Goal: Transaction & Acquisition: Purchase product/service

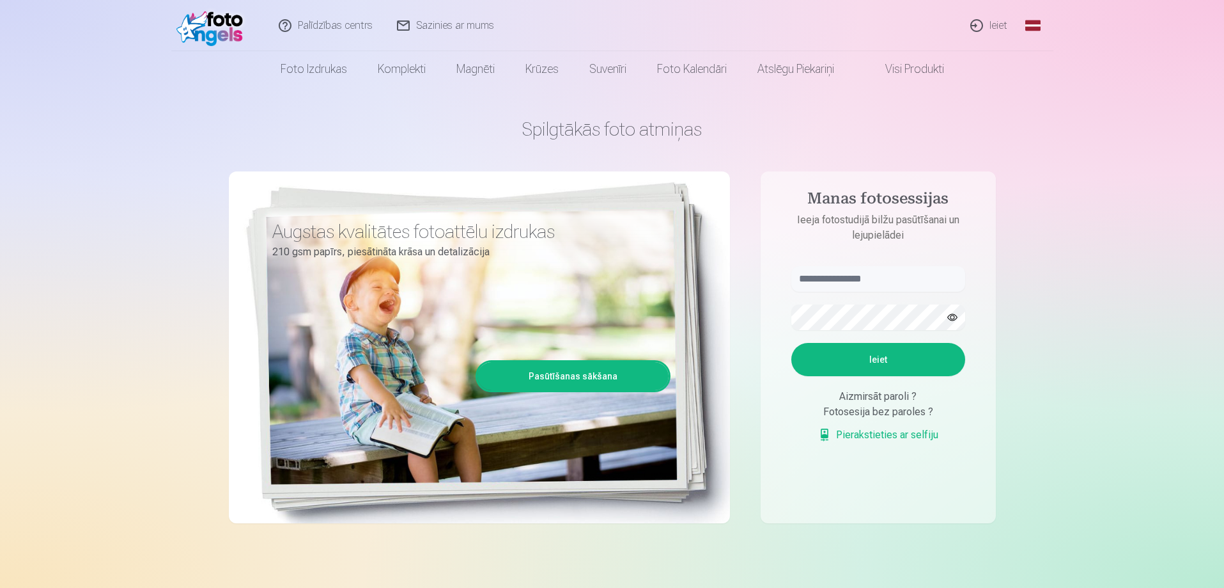
click at [976, 27] on link "Ieiet" at bounding box center [989, 25] width 61 height 51
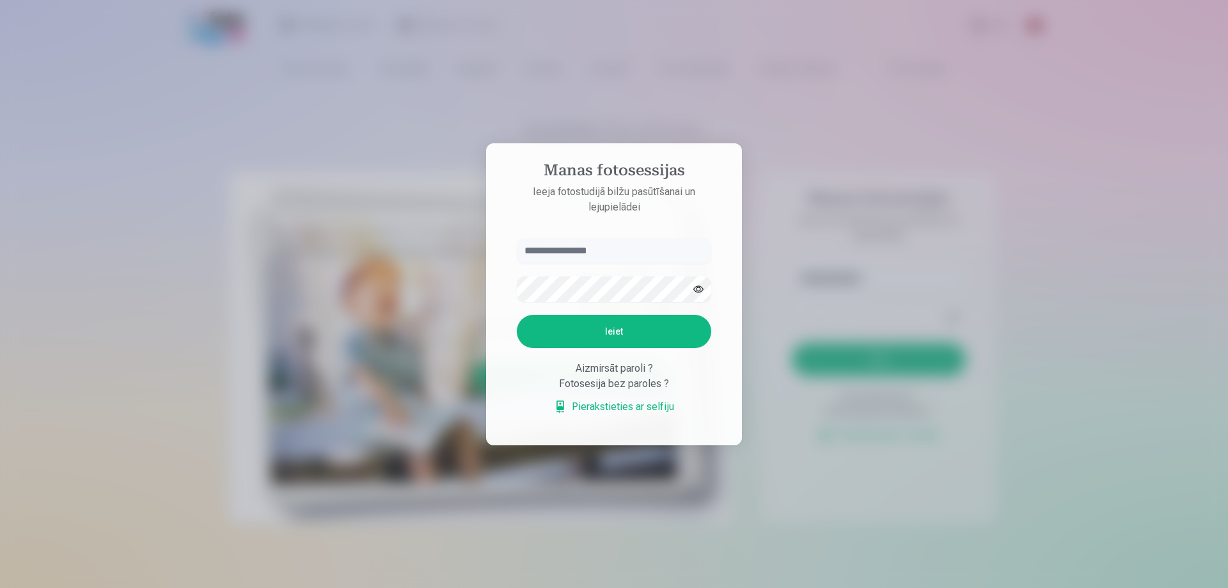
click at [595, 251] on input "text" at bounding box center [614, 251] width 194 height 26
type input "*"
type input "**********"
click at [634, 332] on button "Ieiet" at bounding box center [614, 331] width 194 height 33
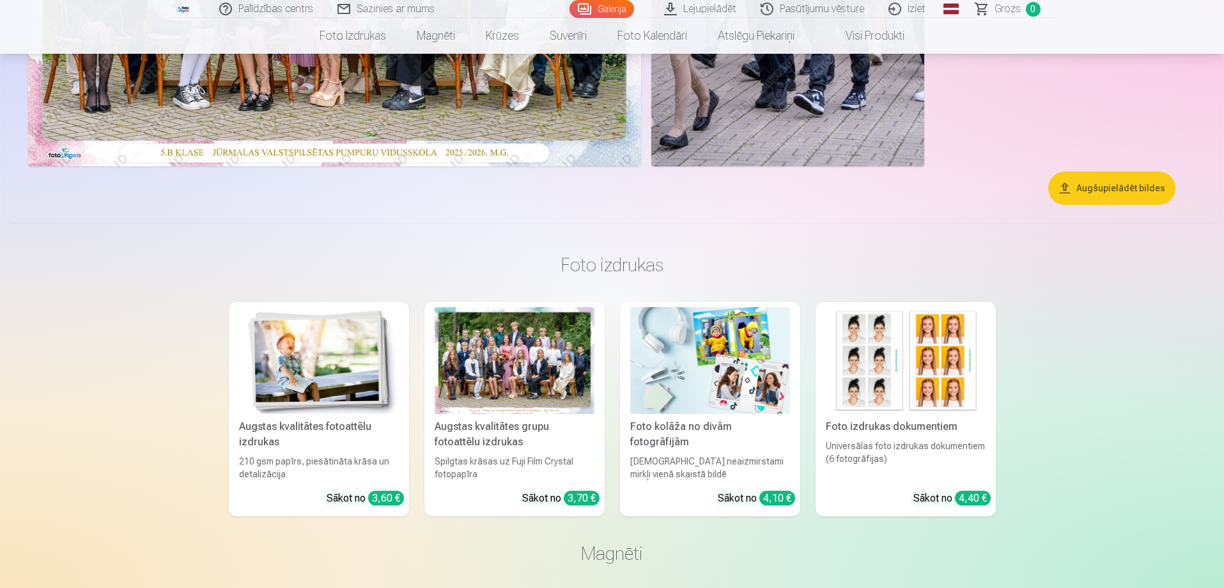
scroll to position [64, 0]
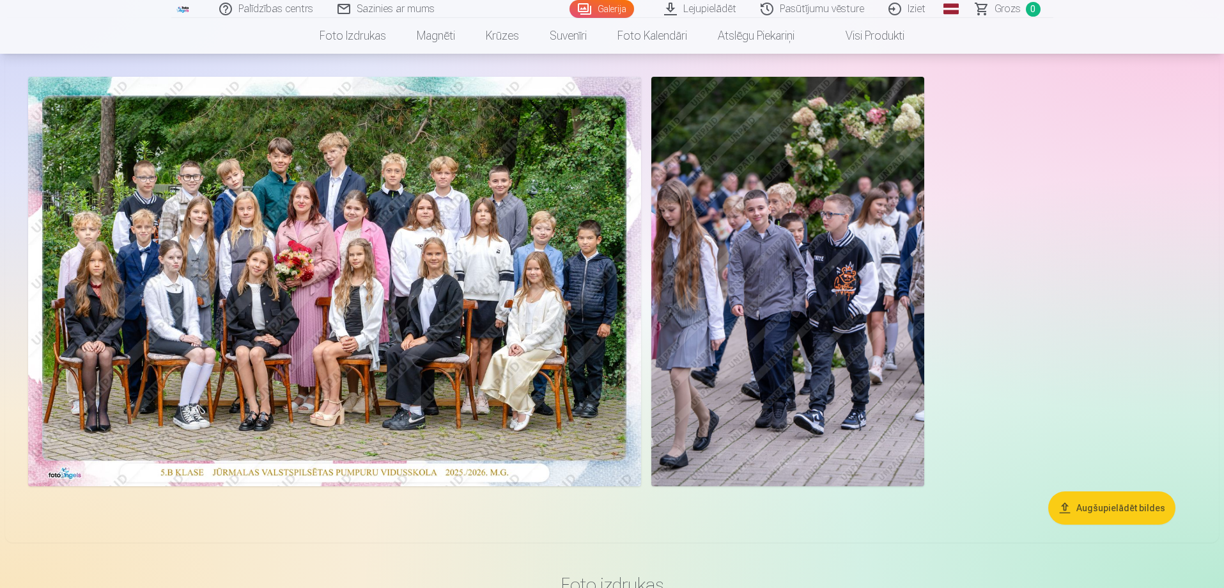
click at [1142, 506] on button "Augšupielādēt bildes" at bounding box center [1112, 507] width 127 height 33
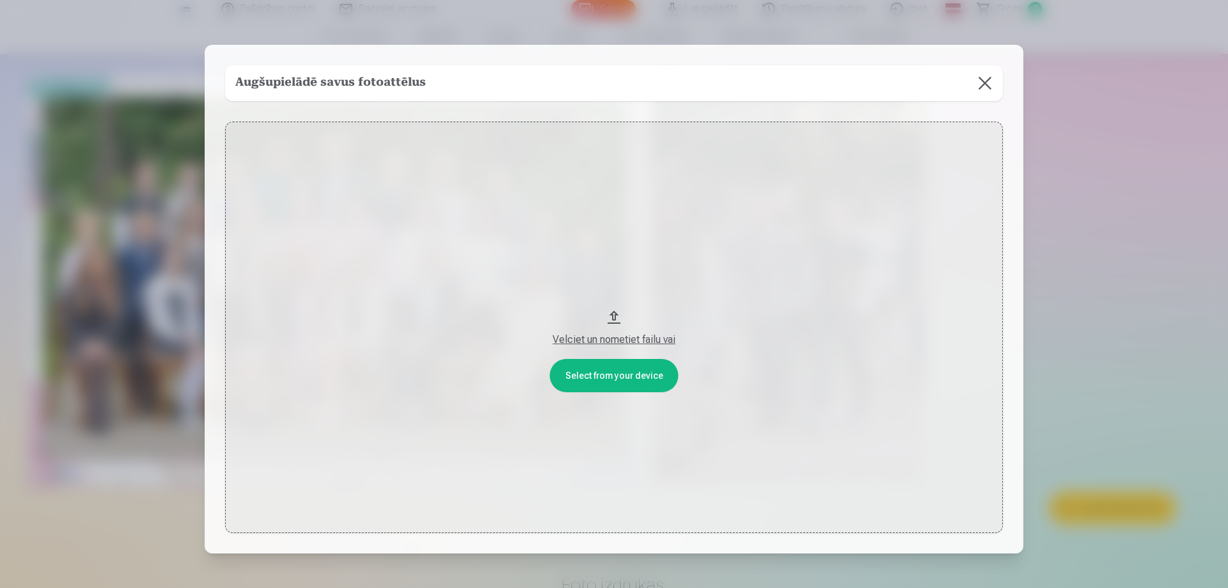
drag, startPoint x: 818, startPoint y: 74, endPoint x: 922, endPoint y: 85, distance: 104.8
click at [922, 85] on div "Augšupielādē savus fotoattēlus" at bounding box center [613, 83] width 777 height 36
click at [627, 384] on button "Velciet un nometiet failu vai" at bounding box center [613, 326] width 777 height 411
click at [980, 85] on button at bounding box center [985, 83] width 36 height 36
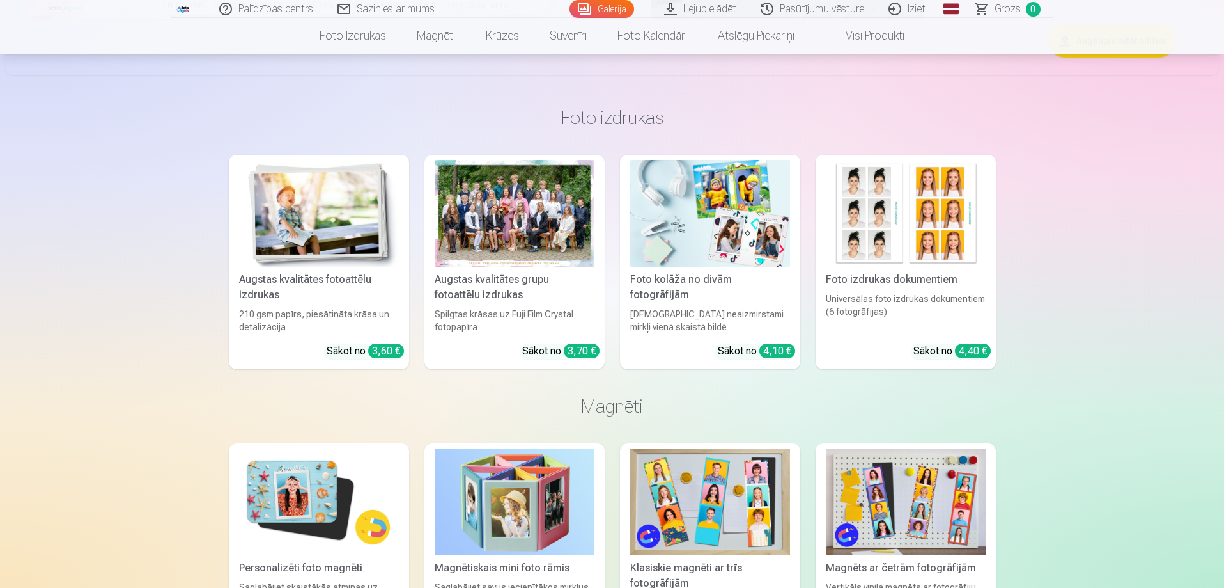
scroll to position [512, 0]
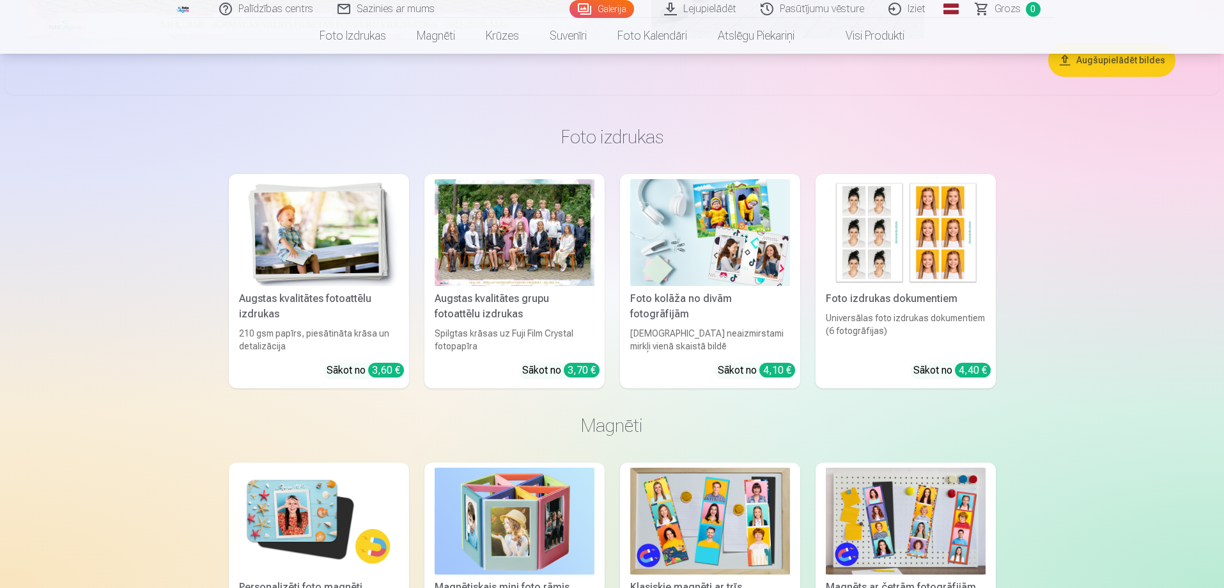
click at [484, 222] on div at bounding box center [515, 232] width 160 height 107
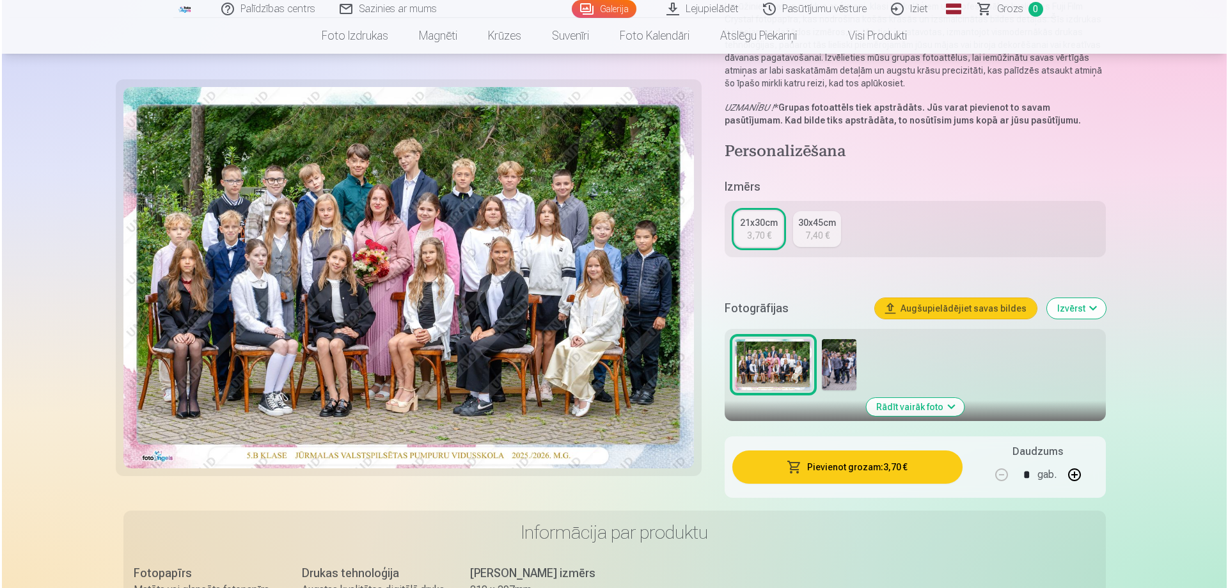
scroll to position [192, 0]
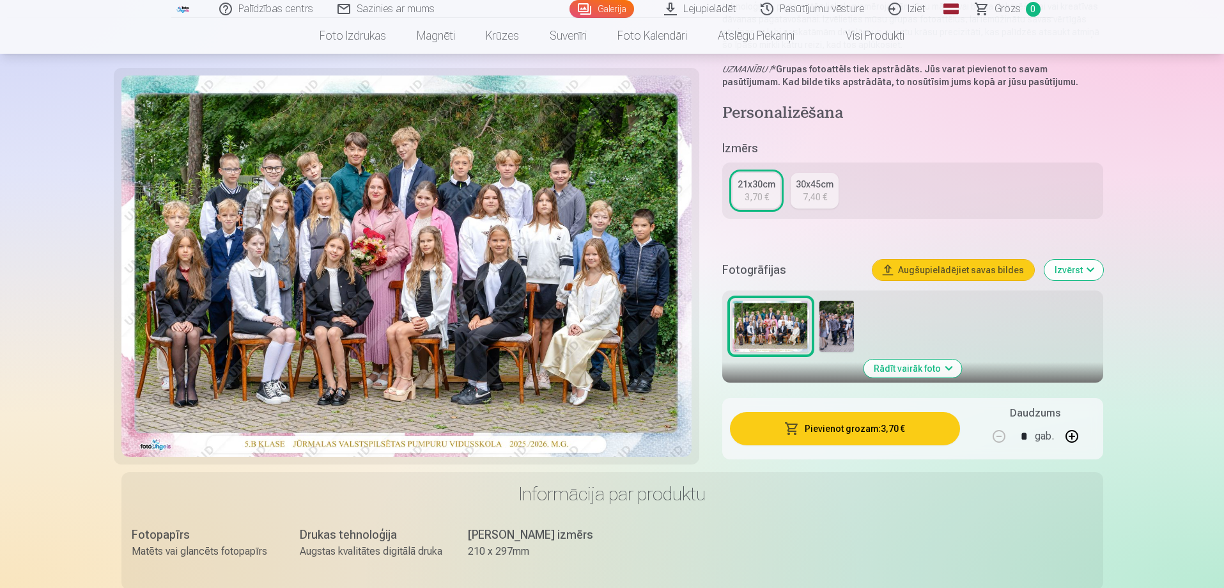
click at [947, 367] on button "Rādīt vairāk foto" at bounding box center [913, 368] width 98 height 18
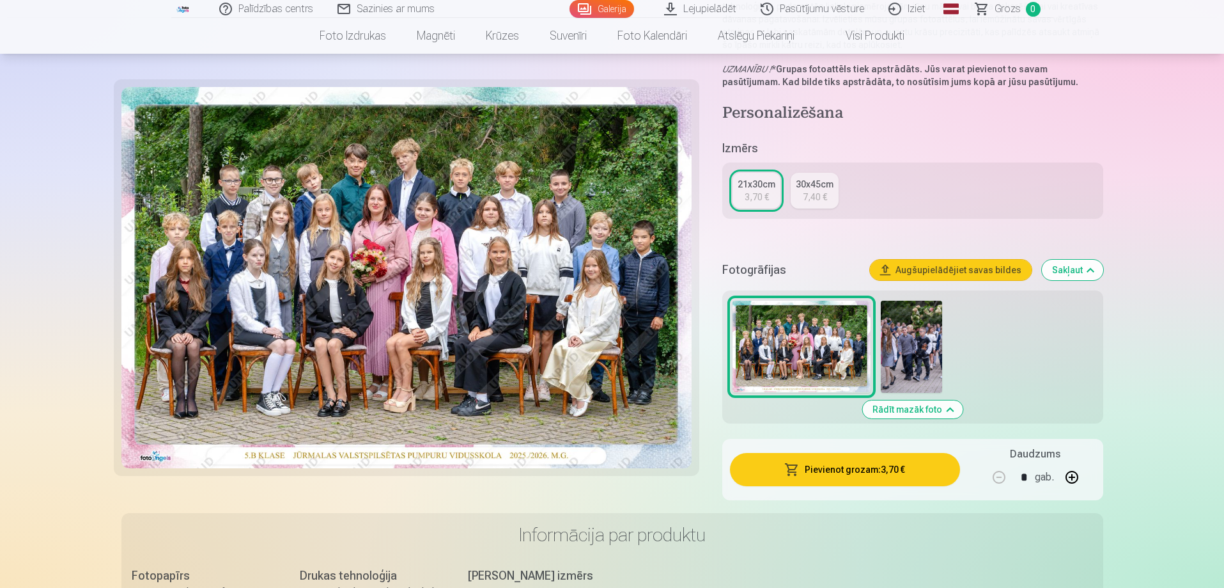
click at [1074, 476] on button "button" at bounding box center [1072, 477] width 31 height 31
click at [1001, 476] on button "button" at bounding box center [999, 477] width 31 height 31
type input "*"
click at [900, 476] on button "Pievienot grozam : 3,70 €" at bounding box center [845, 469] width 230 height 33
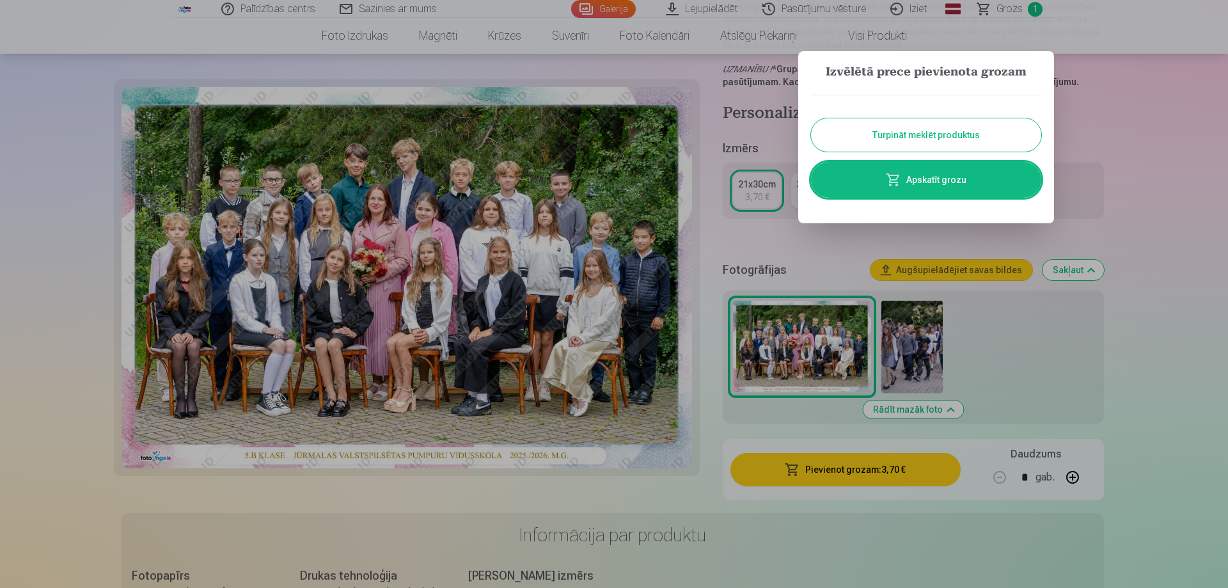
click at [937, 173] on link "Apskatīt grozu" at bounding box center [926, 180] width 230 height 36
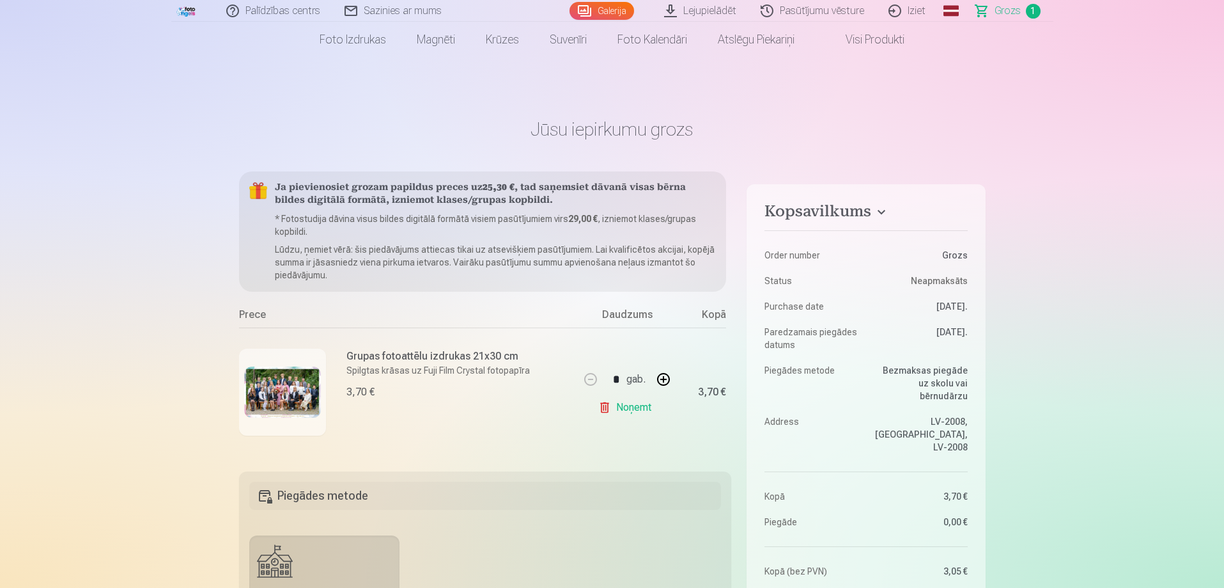
scroll to position [256, 0]
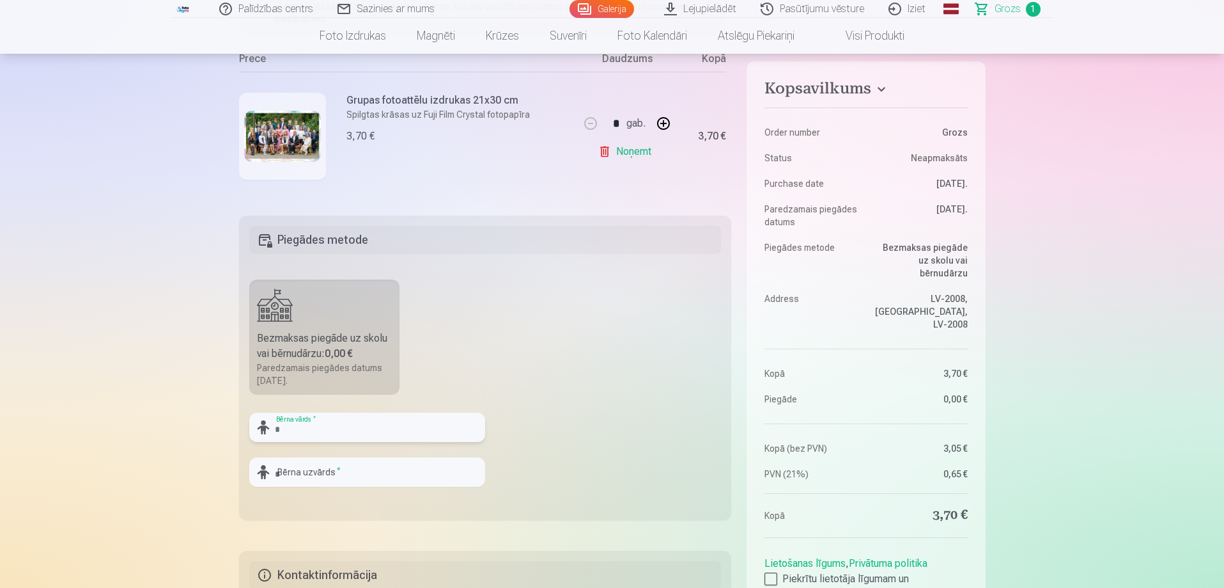
click at [378, 425] on input "text" at bounding box center [367, 426] width 236 height 29
type input "*"
type input "********"
click at [370, 478] on input "text" at bounding box center [367, 471] width 236 height 29
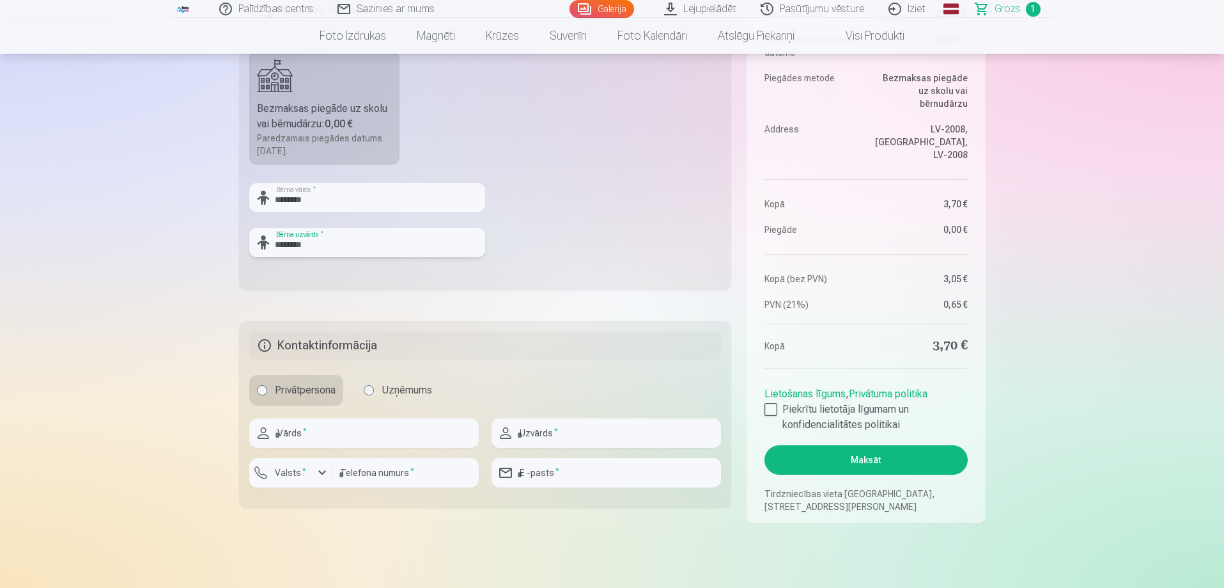
scroll to position [512, 0]
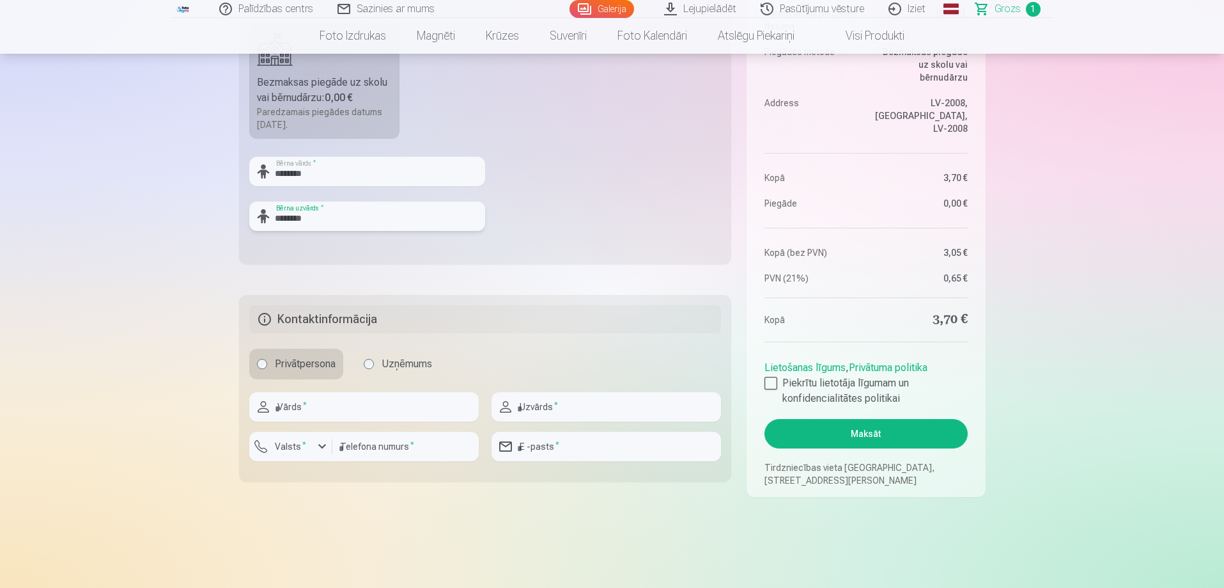
type input "********"
click at [366, 410] on input "text" at bounding box center [364, 406] width 230 height 29
type input "*****"
click at [572, 416] on input "text" at bounding box center [607, 406] width 230 height 29
type input "********"
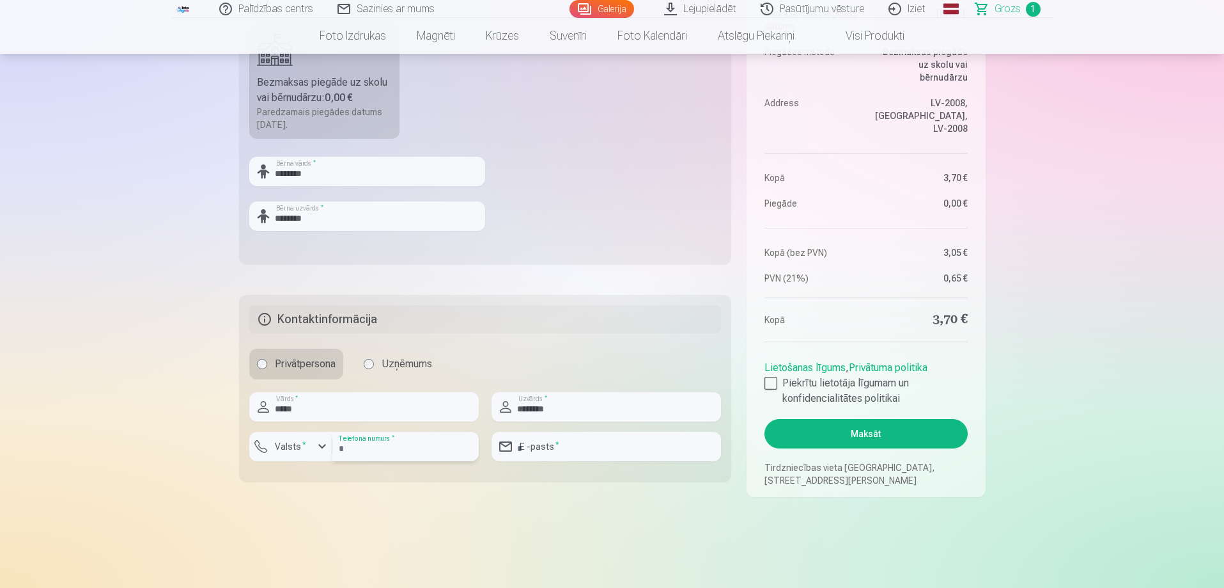
click at [423, 450] on input "number" at bounding box center [405, 446] width 146 height 29
type input "********"
click at [604, 449] on input "email" at bounding box center [607, 446] width 230 height 29
type input "**********"
click at [771, 386] on div at bounding box center [771, 383] width 13 height 13
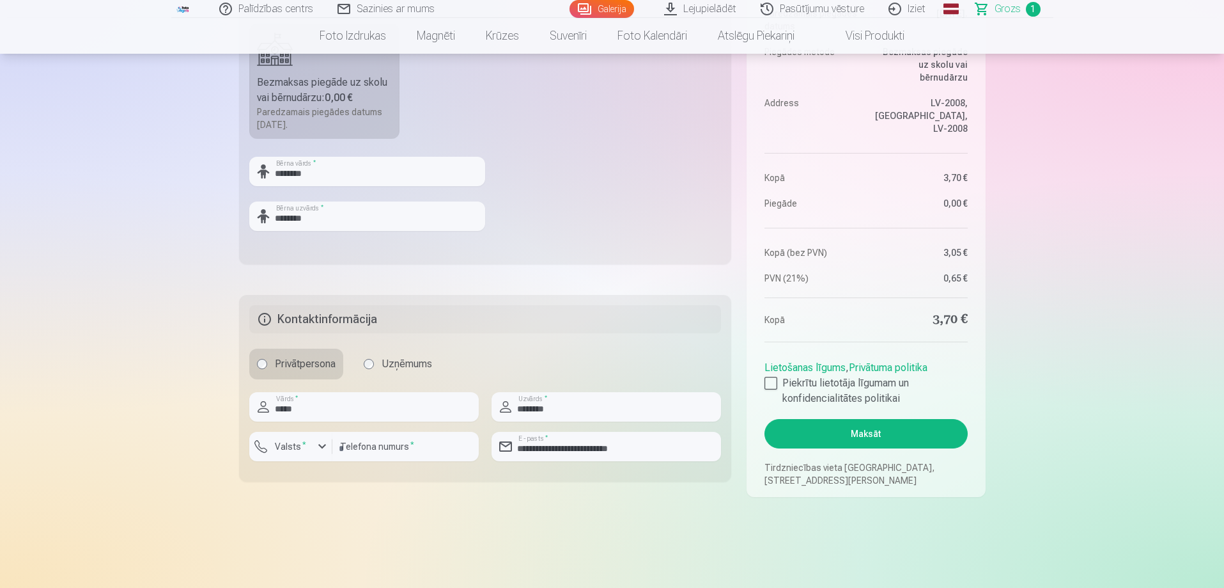
click at [877, 437] on button "Maksāt" at bounding box center [866, 433] width 203 height 29
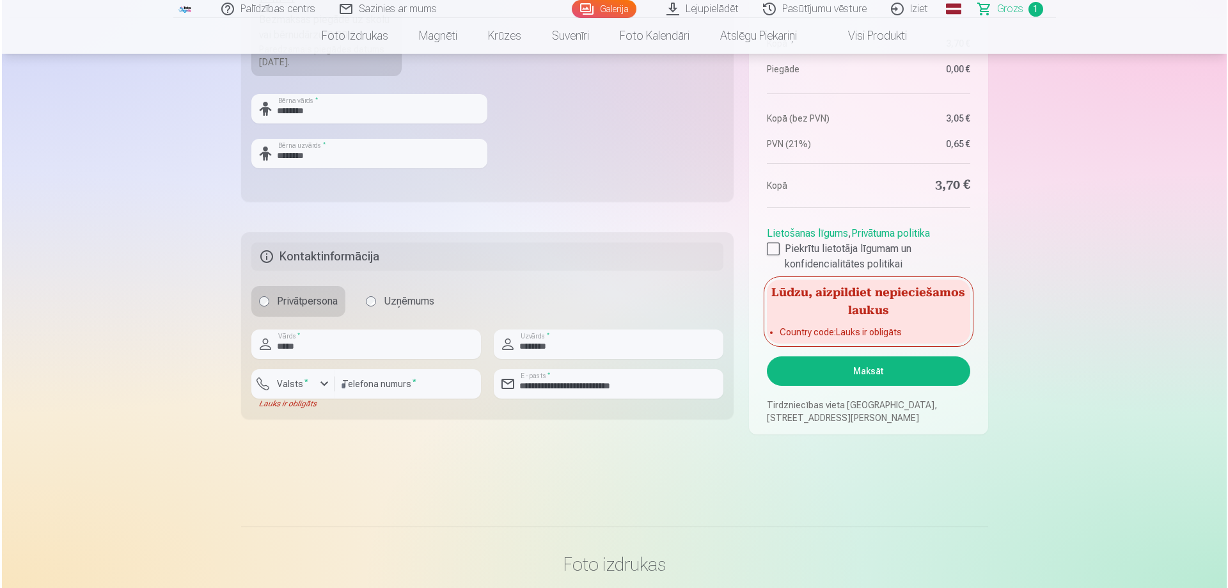
scroll to position [575, 0]
click at [769, 251] on div at bounding box center [771, 247] width 13 height 13
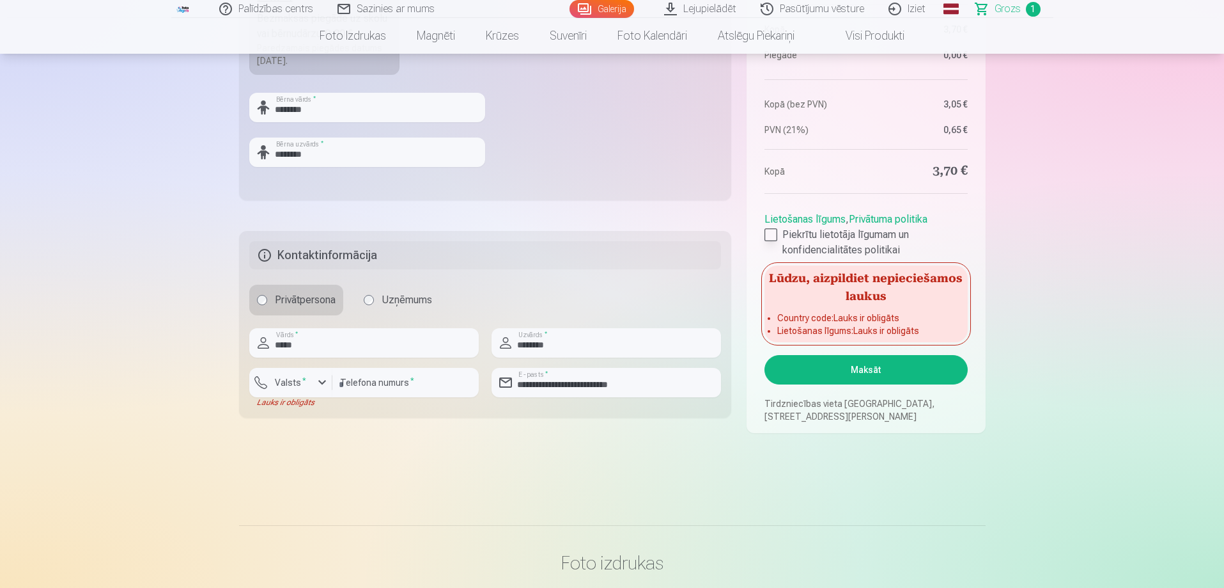
click at [770, 239] on div at bounding box center [771, 234] width 13 height 13
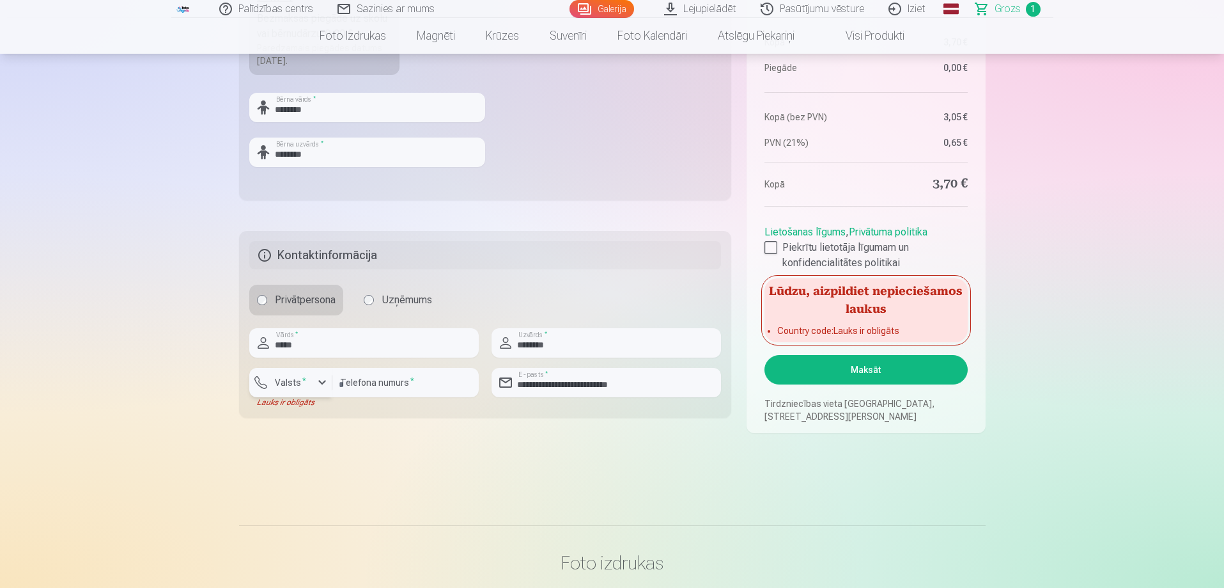
click at [320, 382] on div "button" at bounding box center [322, 382] width 15 height 15
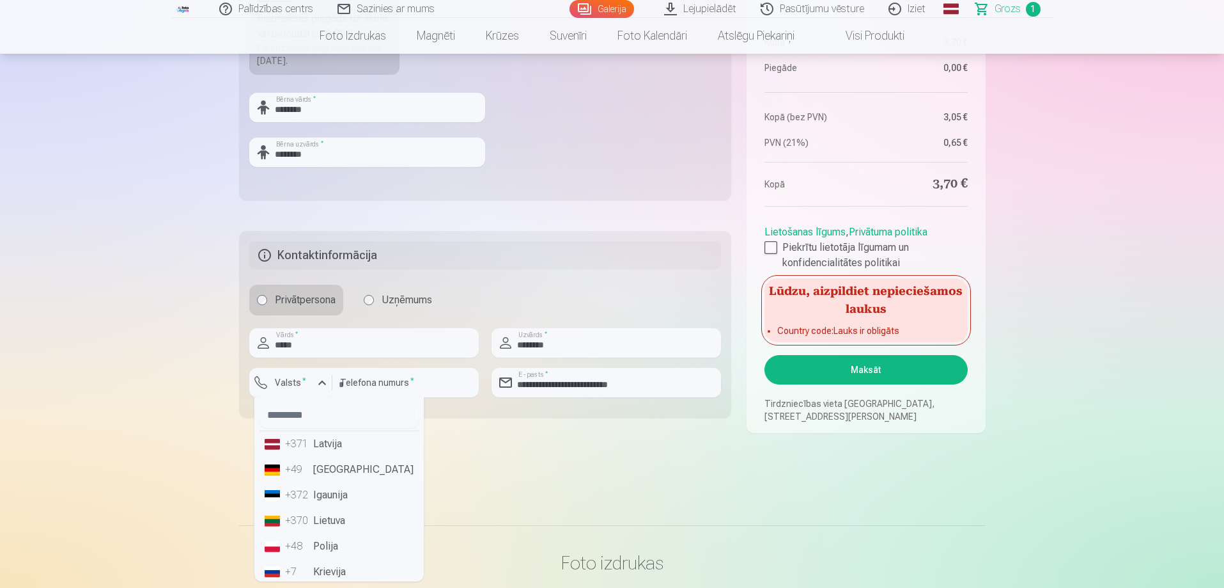
click at [331, 449] on li "+371 Latvija" at bounding box center [339, 444] width 159 height 26
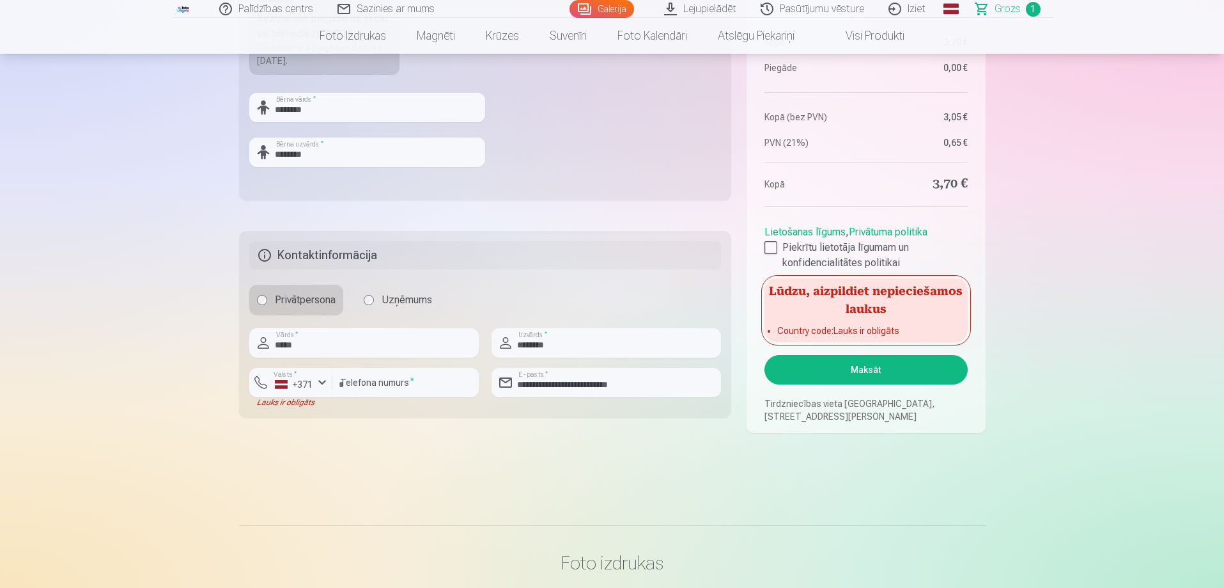
click at [911, 378] on button "Maksāt" at bounding box center [866, 369] width 203 height 29
